Goal: Information Seeking & Learning: Learn about a topic

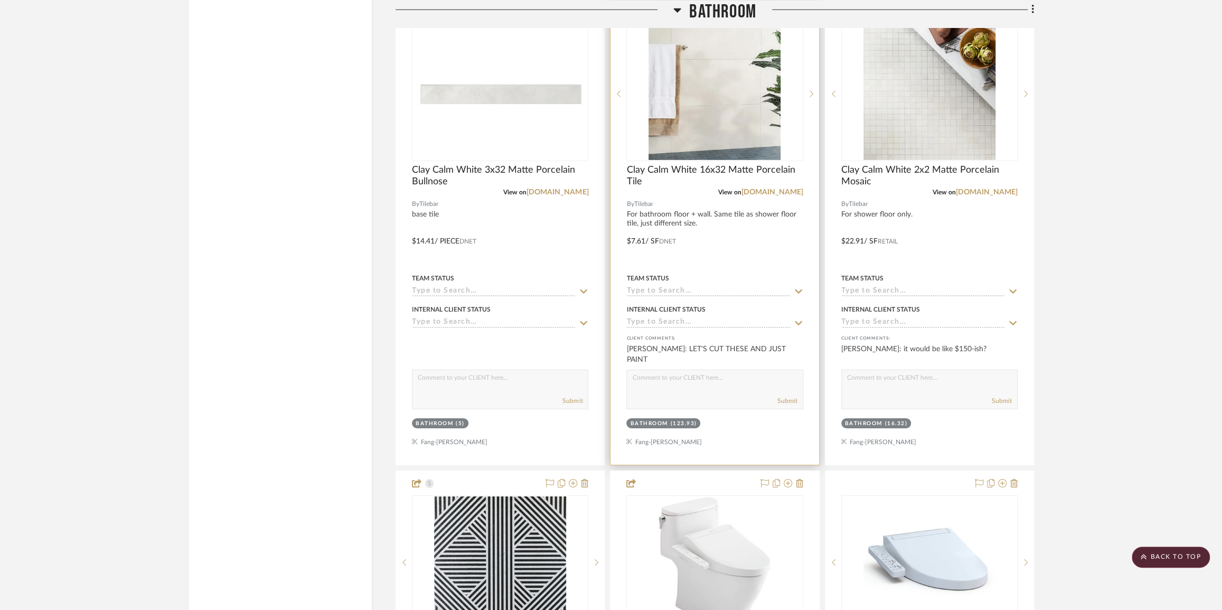
scroll to position [2725, 0]
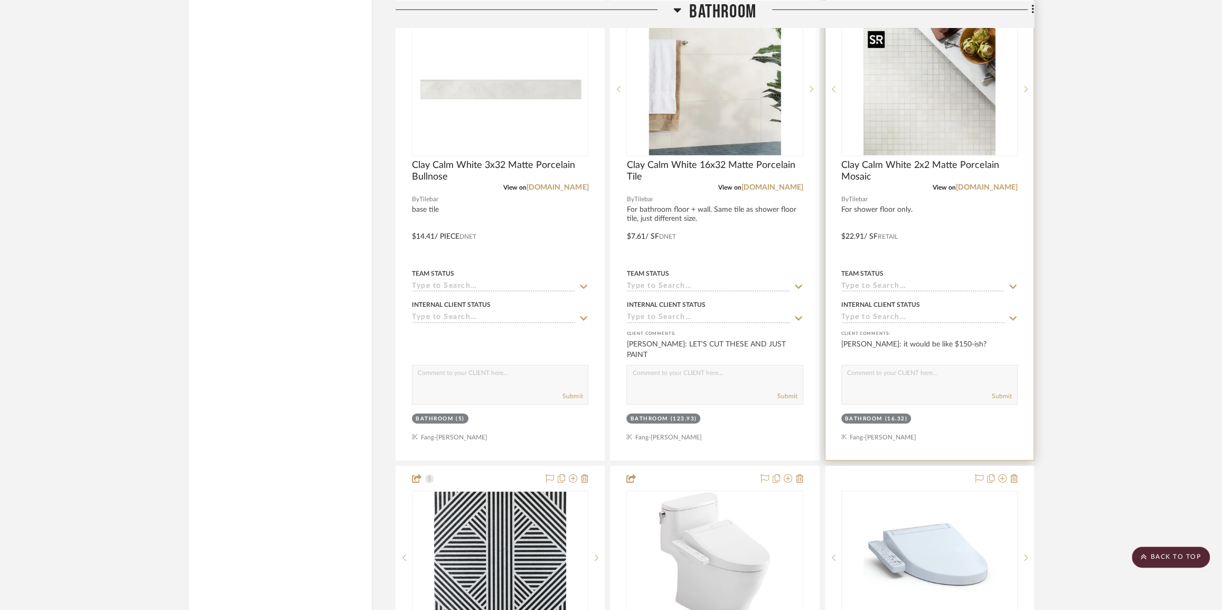
click at [945, 114] on img "0" at bounding box center [929, 89] width 132 height 132
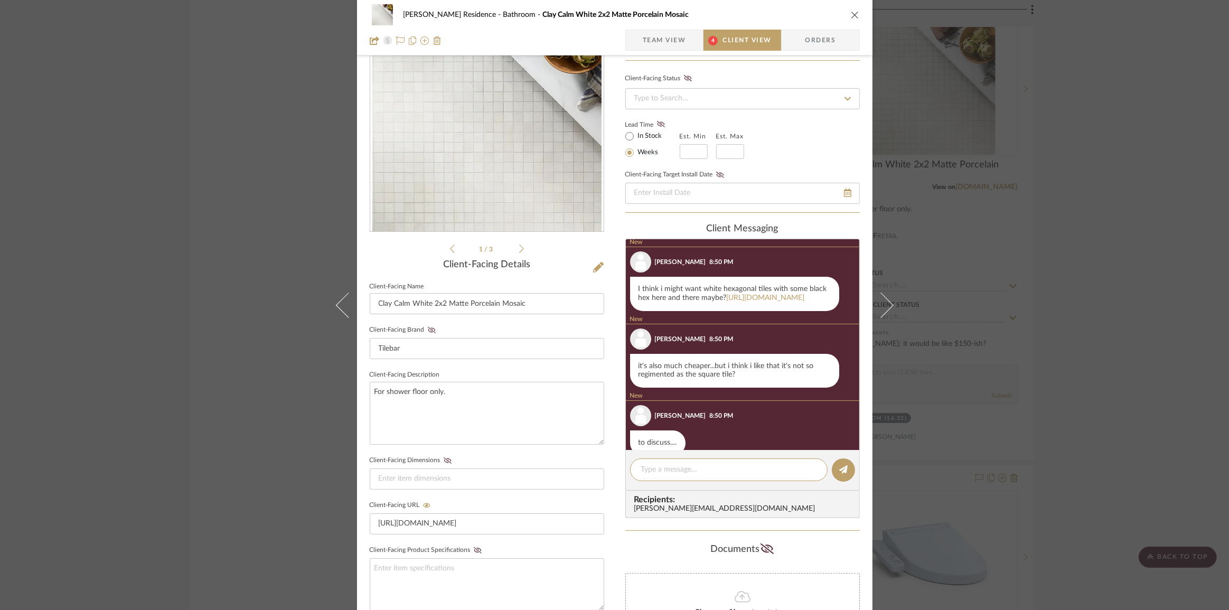
scroll to position [185, 0]
click at [727, 300] on link "[URL][DOMAIN_NAME]" at bounding box center [766, 296] width 78 height 7
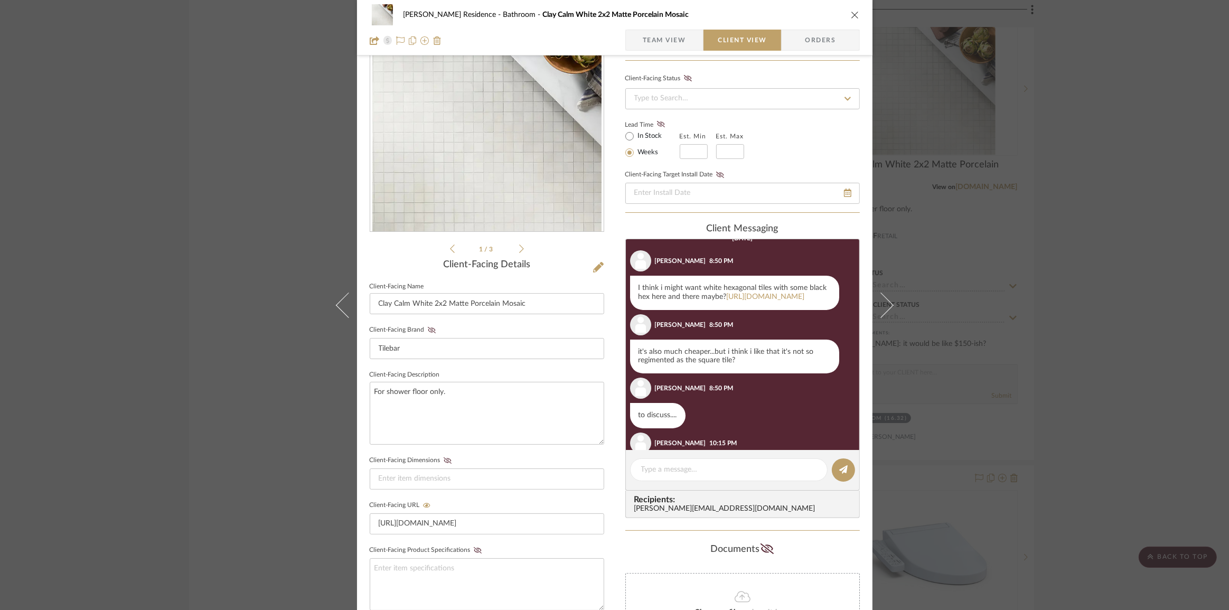
scroll to position [220, 0]
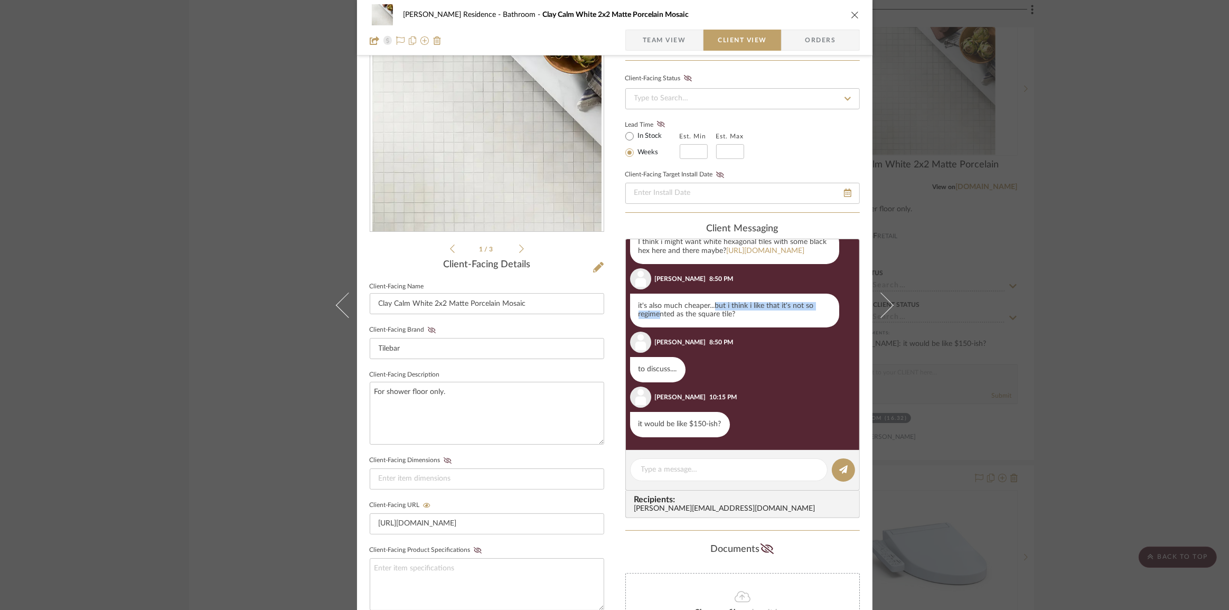
drag, startPoint x: 655, startPoint y: 333, endPoint x: 710, endPoint y: 326, distance: 55.8
click at [710, 326] on div "it's also much cheaper...but i think i like that it's not so regimented as the …" at bounding box center [734, 311] width 209 height 34
drag, startPoint x: 703, startPoint y: 332, endPoint x: 639, endPoint y: 334, distance: 64.5
click at [639, 327] on div "it's also much cheaper...but i think i like that it's not so regimented as the …" at bounding box center [734, 311] width 209 height 34
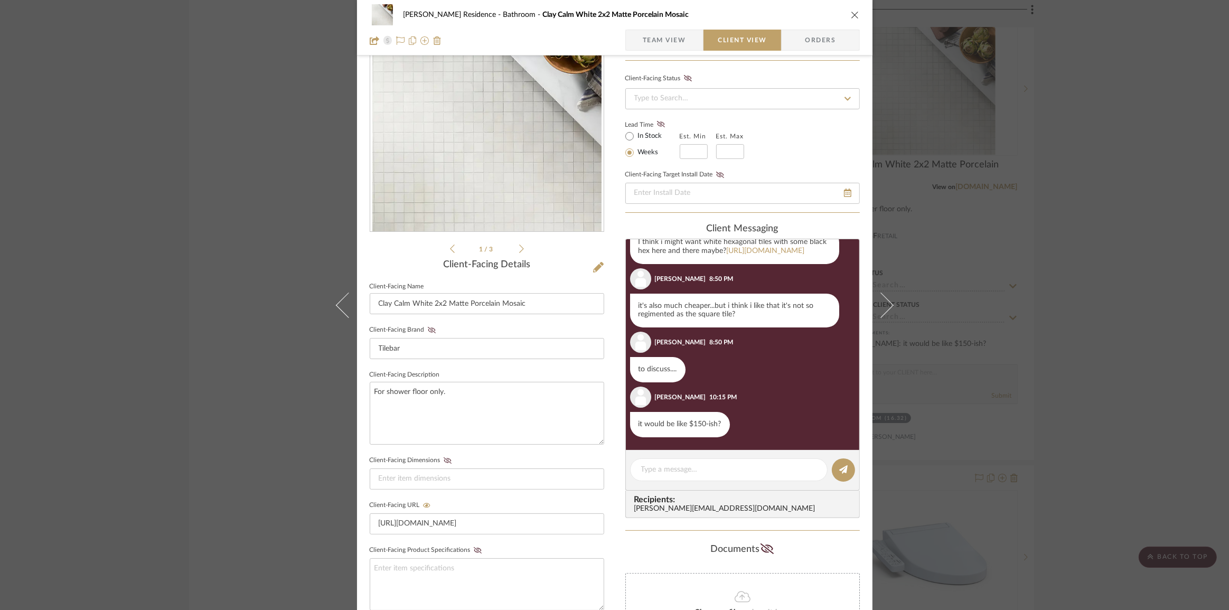
click at [639, 327] on div "it's also much cheaper...but i think i like that it's not so regimented as the …" at bounding box center [734, 311] width 209 height 34
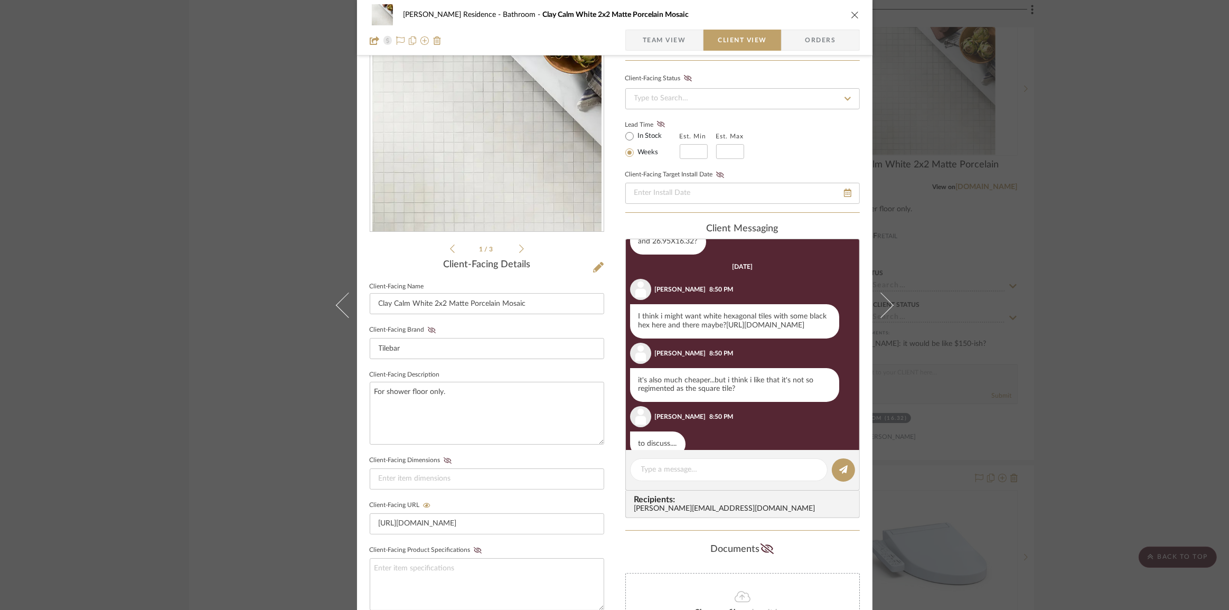
scroll to position [141, 0]
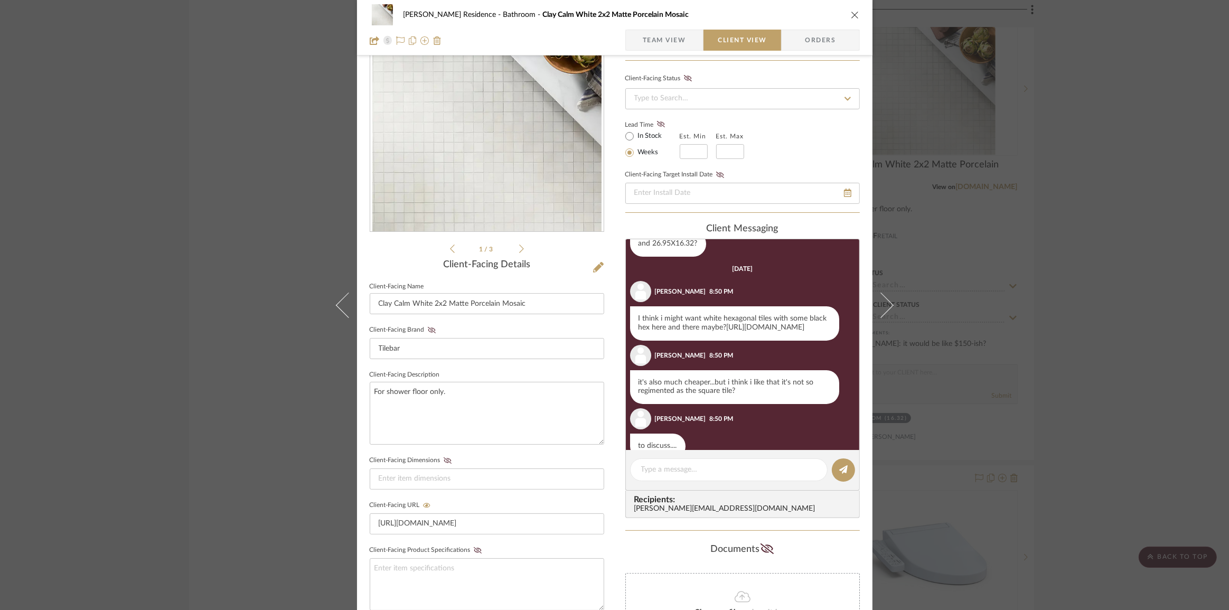
click at [727, 331] on link "[URL][DOMAIN_NAME]" at bounding box center [766, 327] width 78 height 7
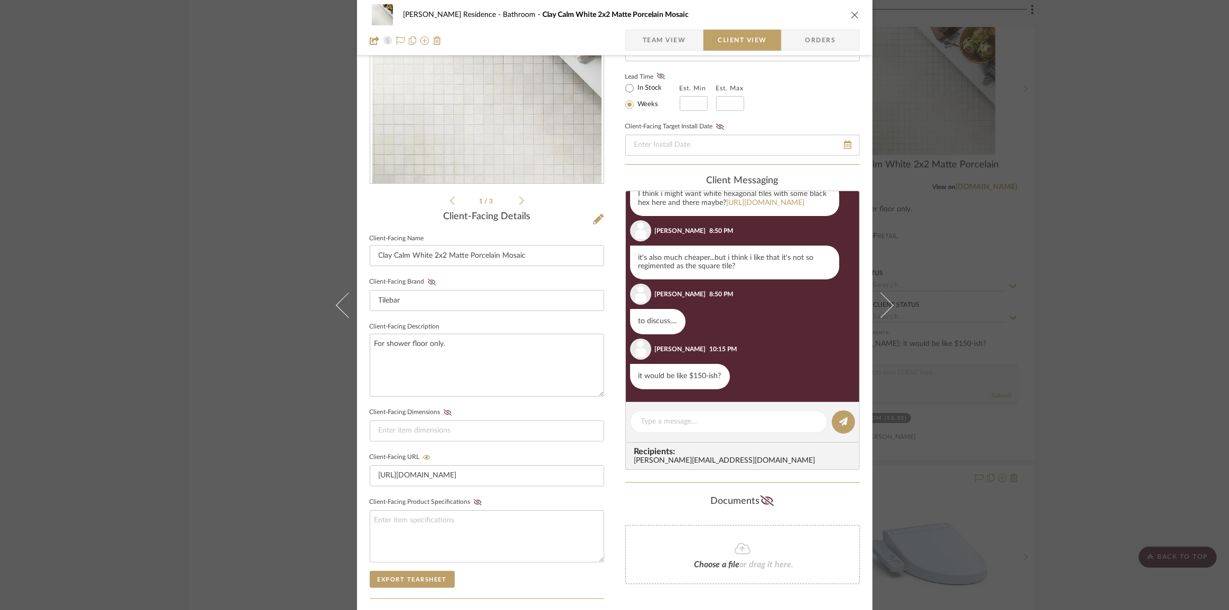
scroll to position [237, 0]
drag, startPoint x: 682, startPoint y: 265, endPoint x: 649, endPoint y: 269, distance: 33.5
click at [650, 268] on div "it's also much cheaper...but i think i like that it's not so regimented as the …" at bounding box center [734, 263] width 209 height 34
click at [648, 269] on div "it's also much cheaper...but i think i like that it's not so regimented as the …" at bounding box center [734, 263] width 209 height 34
click at [1124, 306] on div "[PERSON_NAME] Residence Bathroom Clay Calm White 2x2 Matte Porcelain Mosaic Tea…" at bounding box center [614, 305] width 1229 height 610
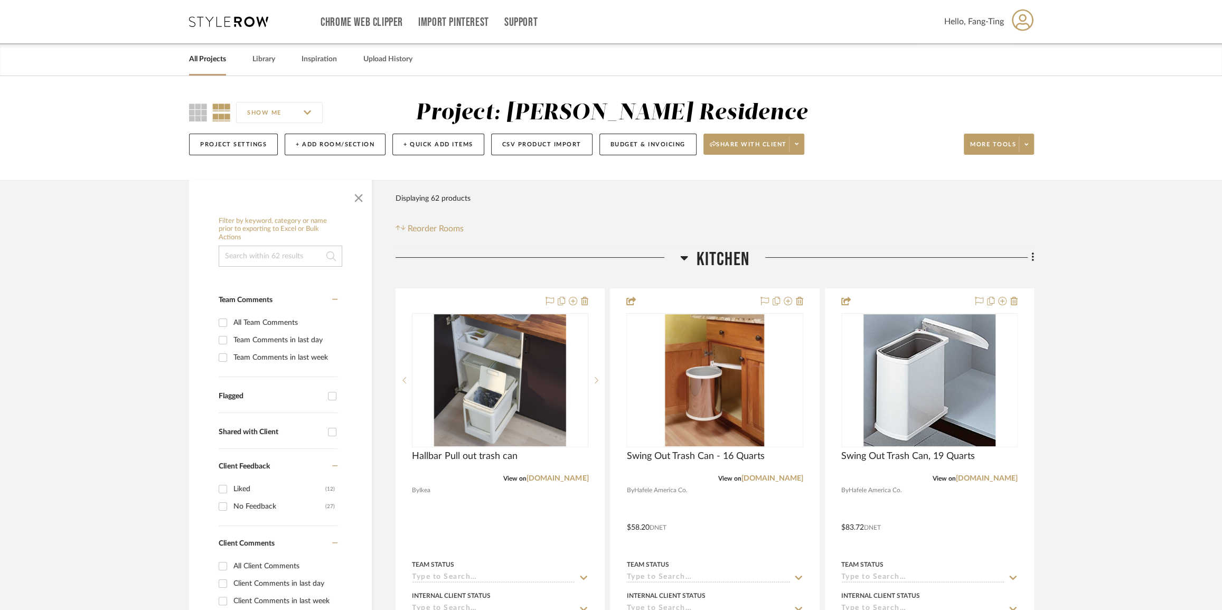
scroll to position [48, 0]
